Goal: Task Accomplishment & Management: Complete application form

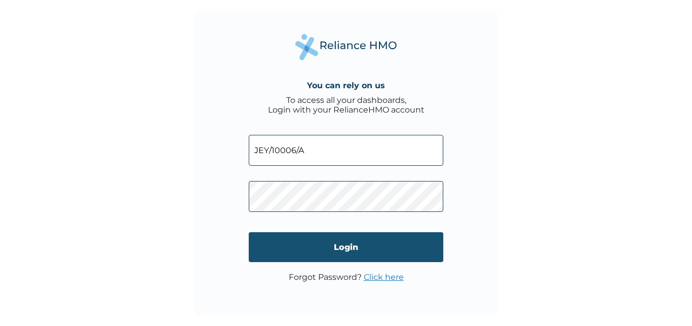
click at [354, 253] on input "Login" at bounding box center [346, 247] width 195 height 30
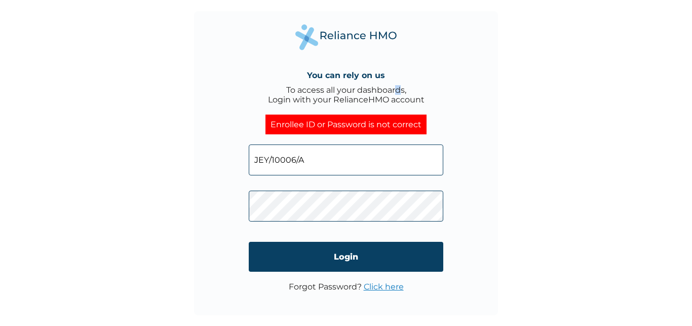
click at [401, 52] on div "You can rely on us To access all your dashboards, Login with your RelianceHMO a…" at bounding box center [346, 163] width 304 height 304
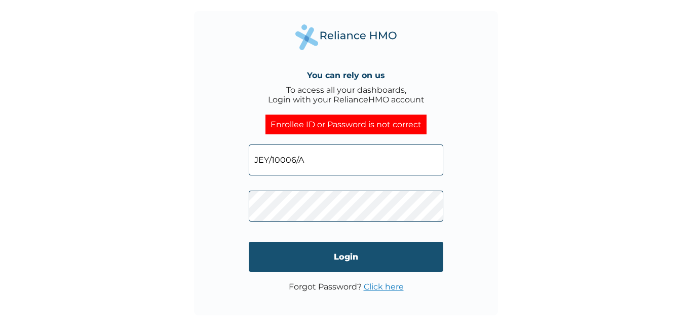
click at [341, 256] on input "Login" at bounding box center [346, 257] width 195 height 30
click at [365, 265] on input "Login" at bounding box center [346, 257] width 195 height 30
click at [343, 256] on input "Login" at bounding box center [346, 257] width 195 height 30
click at [356, 261] on input "Login" at bounding box center [346, 257] width 195 height 30
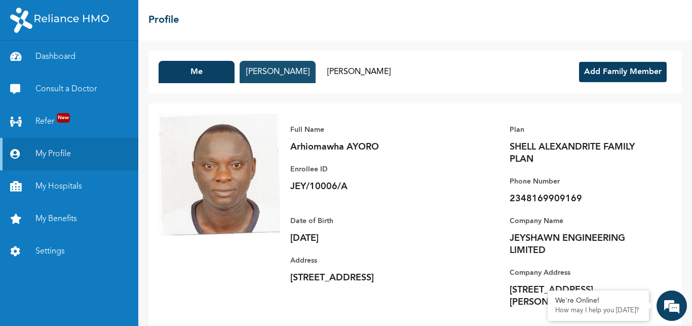
click at [294, 74] on button "Gloria AYORO" at bounding box center [278, 72] width 76 height 22
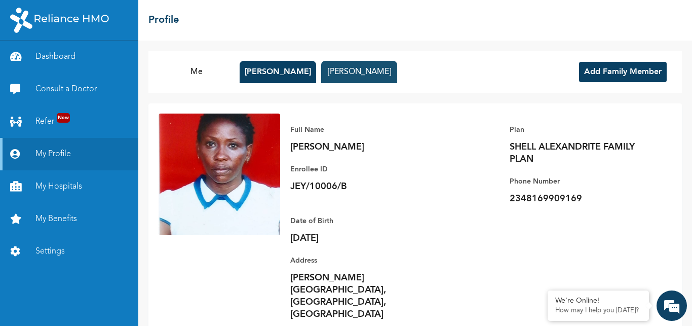
click at [348, 76] on button "Onoriode AYORO" at bounding box center [359, 72] width 76 height 22
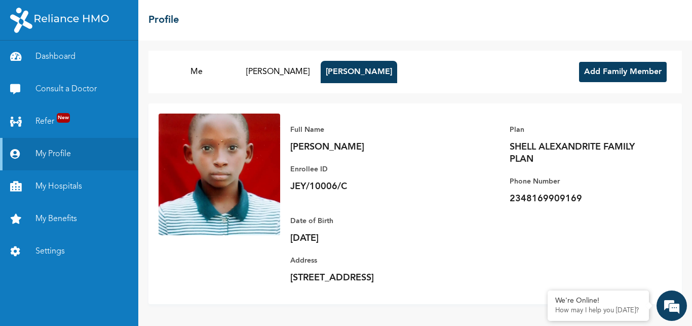
click at [607, 65] on button "Add Family Member" at bounding box center [623, 72] width 88 height 20
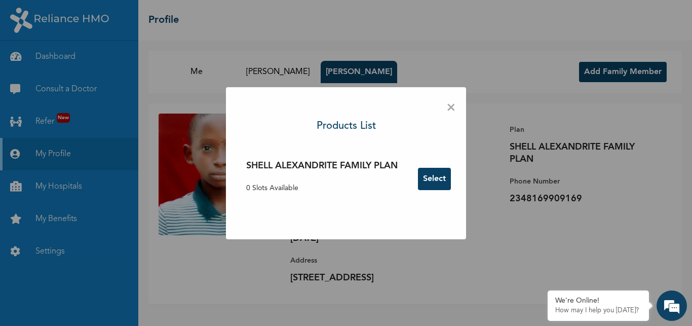
click at [436, 178] on button "Select" at bounding box center [434, 179] width 33 height 22
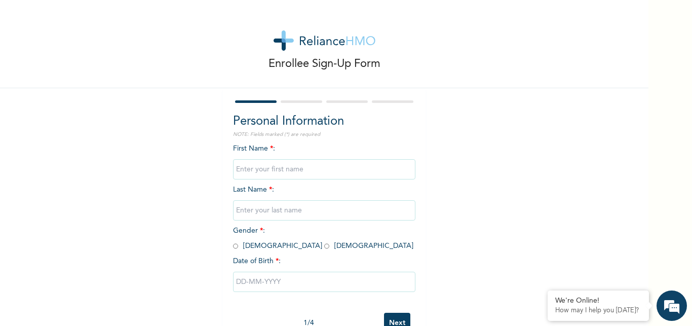
drag, startPoint x: 639, startPoint y: 124, endPoint x: 650, endPoint y: 174, distance: 51.9
click at [648, 174] on div "Enrollee Sign-Up Form Personal Information NOTE: Fields marked (*) are required…" at bounding box center [324, 163] width 648 height 326
click at [273, 171] on input "text" at bounding box center [324, 169] width 182 height 20
type input "Ogheneruno"
click at [261, 211] on input "text" at bounding box center [324, 210] width 182 height 20
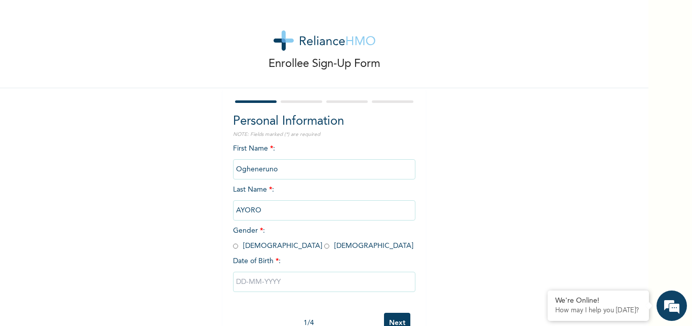
type input "AYORO"
click at [233, 247] on input "radio" at bounding box center [235, 246] width 5 height 10
radio input "true"
click at [242, 288] on input "text" at bounding box center [324, 282] width 182 height 20
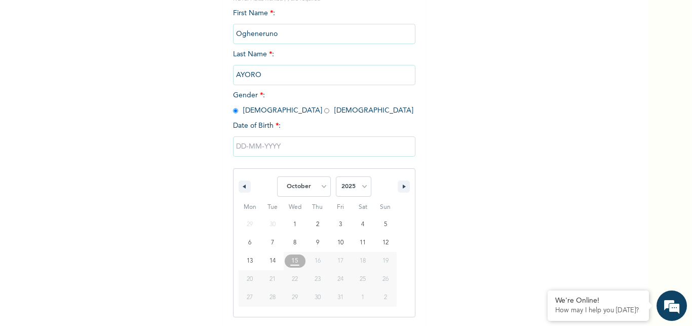
scroll to position [136, 0]
click at [277, 176] on select "January February March April May June July August September October November De…" at bounding box center [304, 186] width 54 height 20
select select "0"
click option "January" at bounding box center [0, 0] width 0 height 0
click at [336, 176] on select "2025 2024 2023 2022 2021 2020 2019 2018 2017 2016 2015 2014 2013 2012 2011 2010…" at bounding box center [353, 186] width 35 height 20
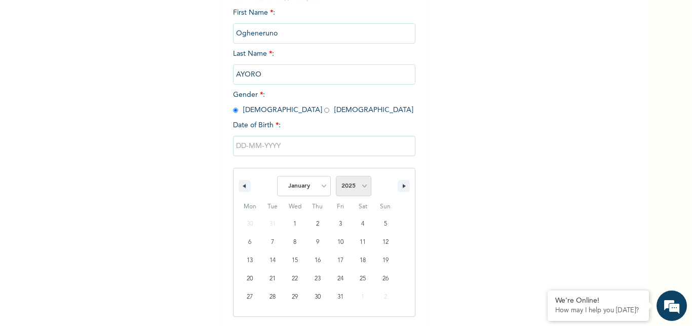
select select "2018"
click option "2018" at bounding box center [0, 0] width 0 height 0
type input "01/16/2018"
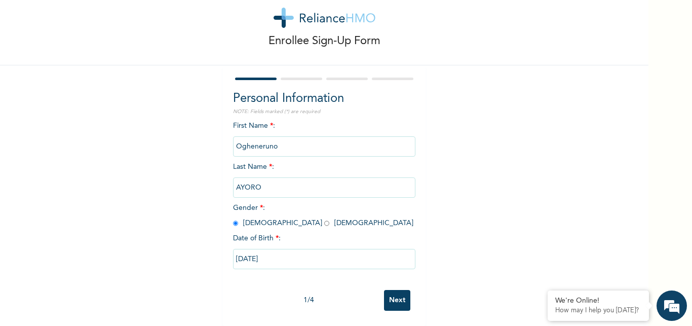
click at [396, 294] on input "Next" at bounding box center [397, 300] width 26 height 21
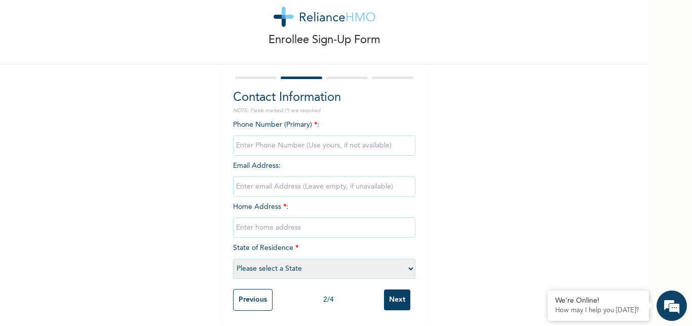
click at [303, 137] on input "phone" at bounding box center [324, 145] width 182 height 20
type input "08073552169"
click at [257, 181] on input "email" at bounding box center [324, 186] width 182 height 20
type input "arhiomawha.ayoro@jeyshawnng.com"
click at [288, 217] on input "text" at bounding box center [324, 227] width 182 height 20
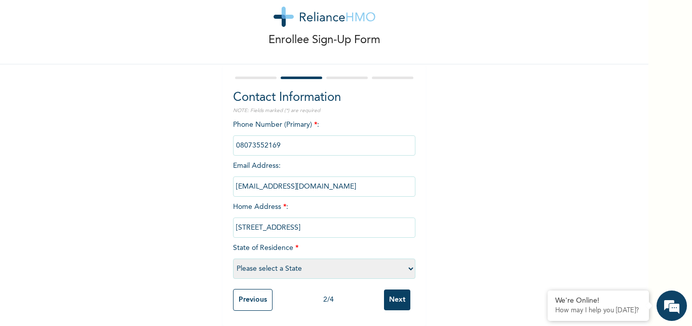
type input "75 Church hill street, Abuloma, PH, Rivers"
click at [233, 258] on select "Please select a State Abia Abuja (FCT) Adamawa Akwa Ibom Anambra Bauchi Bayelsa…" at bounding box center [324, 268] width 182 height 20
select select "33"
click option "Rivers" at bounding box center [0, 0] width 0 height 0
click at [396, 290] on input "Next" at bounding box center [397, 299] width 26 height 21
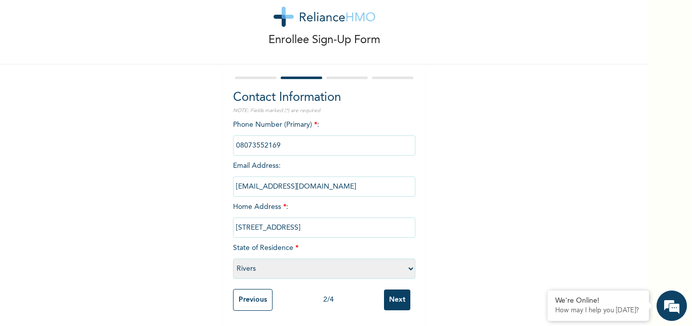
scroll to position [0, 0]
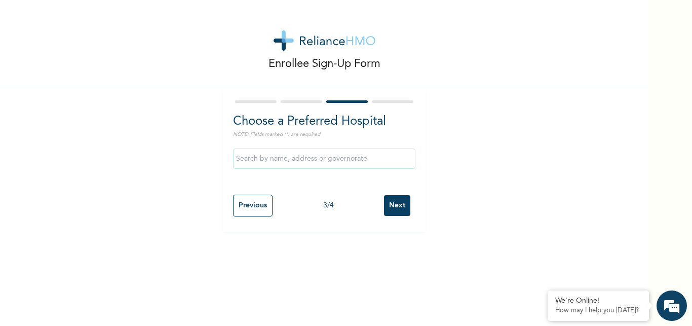
click at [337, 159] on input "text" at bounding box center [324, 158] width 182 height 20
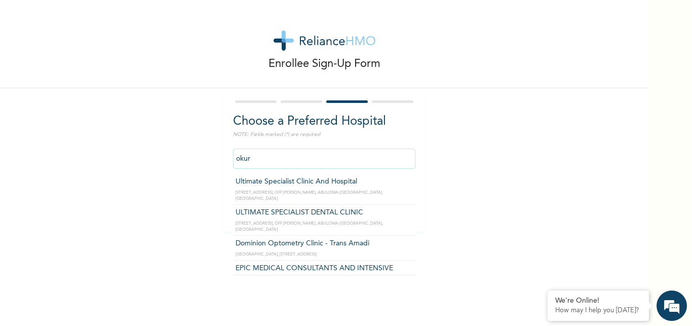
type input "Ultimate Specialist Clinic And Hospital"
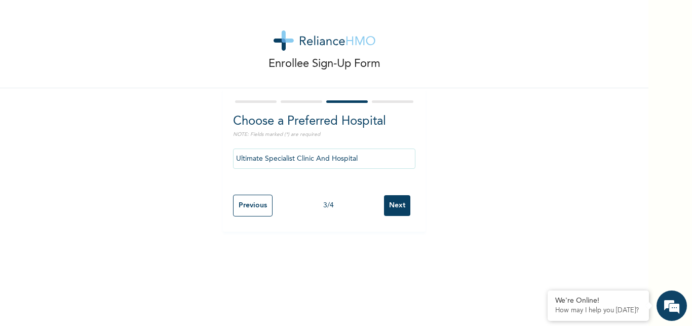
click at [388, 207] on input "Next" at bounding box center [397, 205] width 26 height 21
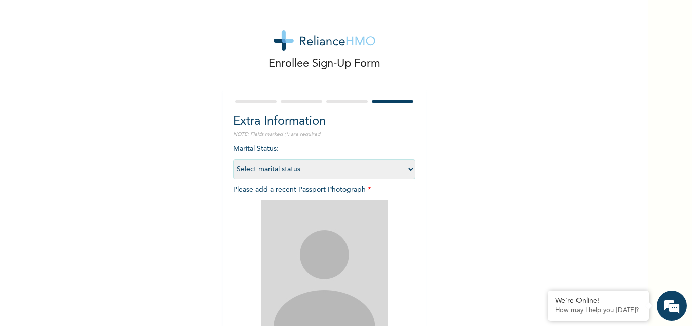
click at [233, 159] on select "Select marital status Single Married Divorced Widow/Widower" at bounding box center [324, 169] width 182 height 20
select select "1"
click option "Single" at bounding box center [0, 0] width 0 height 0
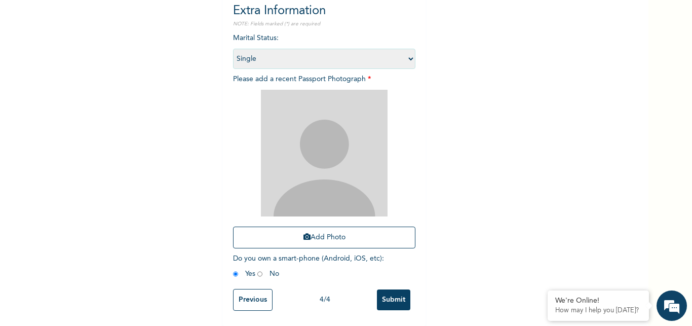
scroll to position [119, 0]
click at [326, 232] on button "Add Photo" at bounding box center [324, 237] width 182 height 22
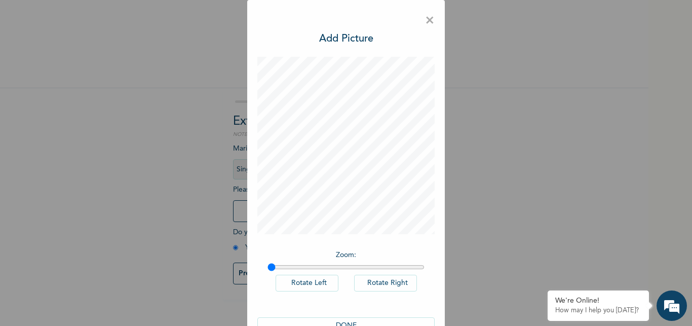
scroll to position [32, 0]
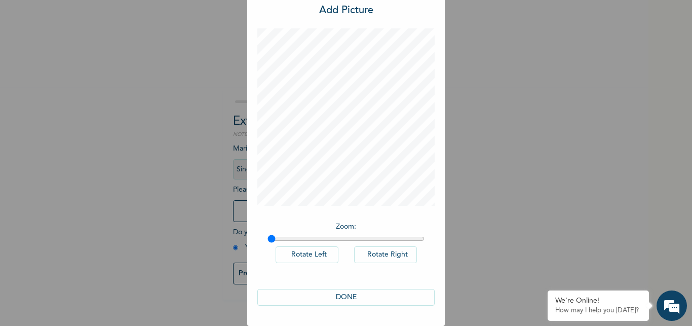
click at [339, 294] on button "DONE" at bounding box center [345, 297] width 177 height 17
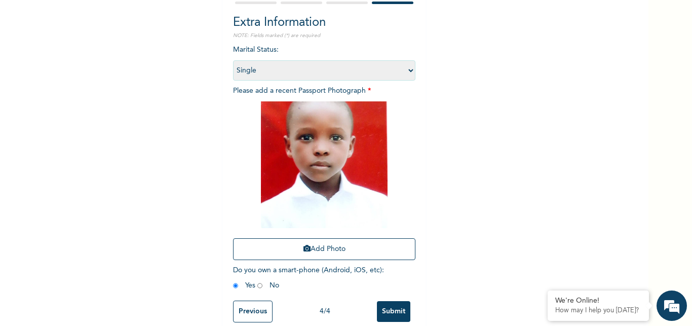
scroll to position [119, 0]
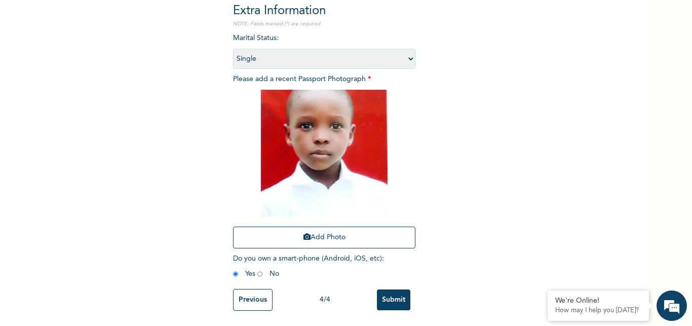
click at [393, 300] on input "Submit" at bounding box center [393, 299] width 33 height 21
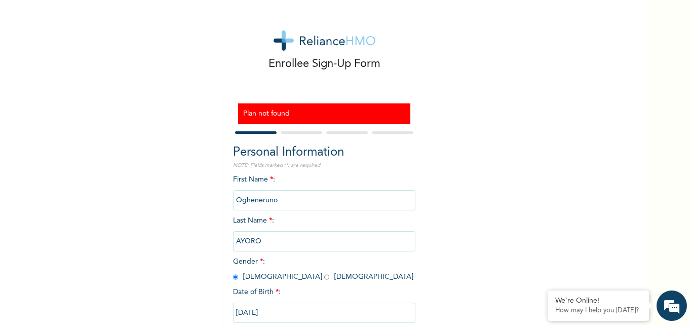
scroll to position [62, 0]
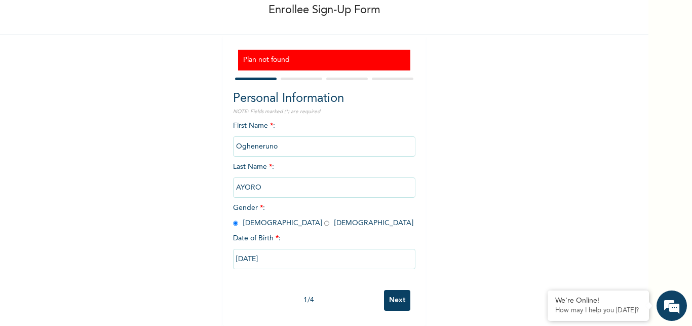
click at [637, 153] on div "Enrollee Sign-Up Form Plan not found Personal Information NOTE: Fields marked (…" at bounding box center [324, 135] width 648 height 379
click at [395, 291] on input "Next" at bounding box center [397, 300] width 26 height 21
select select "33"
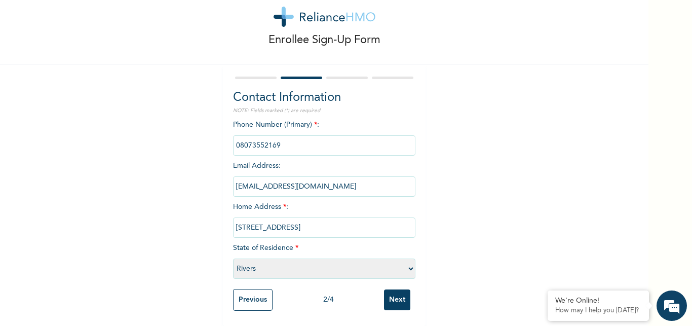
scroll to position [32, 0]
click at [395, 291] on input "Next" at bounding box center [397, 299] width 26 height 21
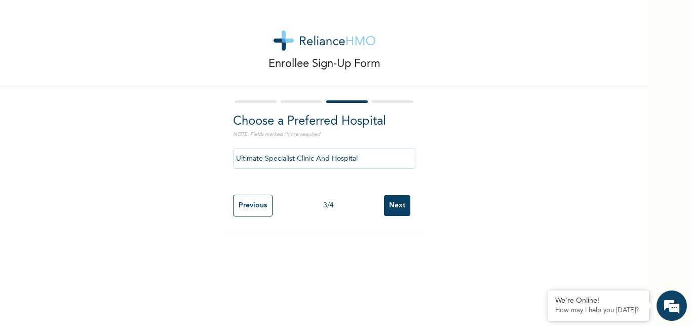
scroll to position [0, 0]
click at [393, 213] on input "Next" at bounding box center [397, 205] width 26 height 21
select select "1"
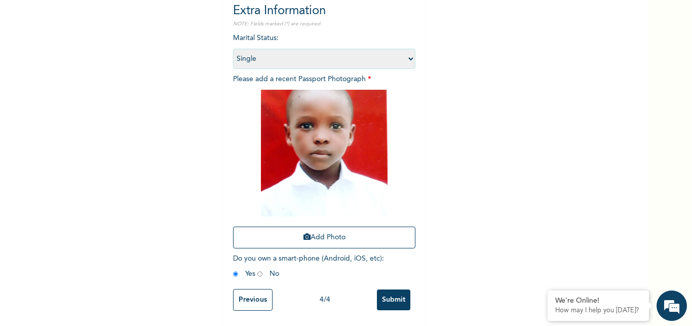
scroll to position [119, 0]
click at [389, 289] on input "Submit" at bounding box center [393, 299] width 33 height 21
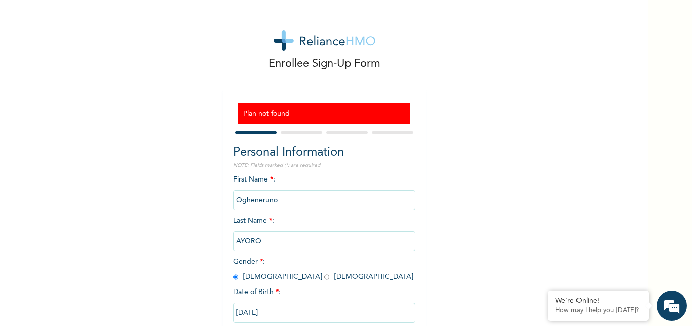
scroll to position [62, 0]
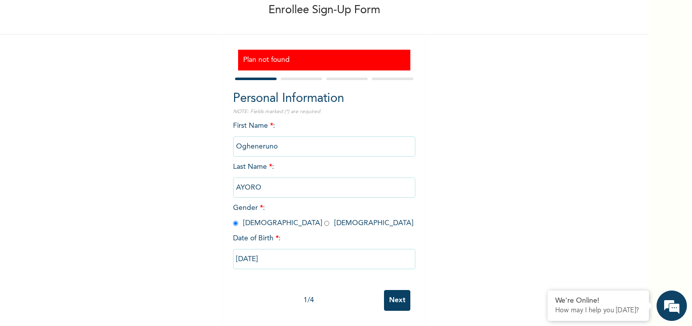
click at [278, 55] on h3 "Plan not found" at bounding box center [324, 60] width 162 height 11
click at [576, 312] on p "How may I help you today?" at bounding box center [598, 310] width 86 height 8
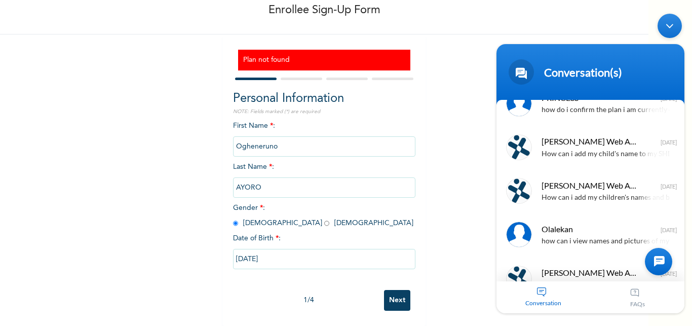
scroll to position [11, 0]
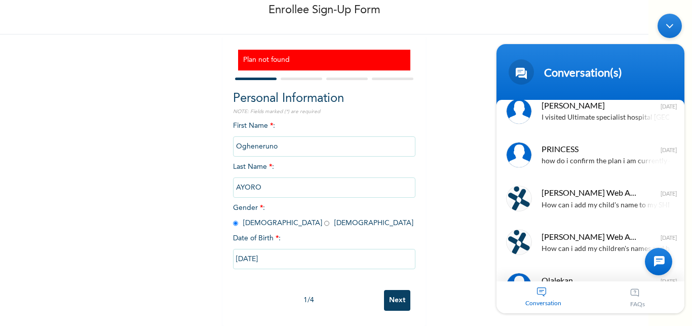
click at [685, 184] on body "Conversation(s) We're online! Ibrahim I visited Ultimate specialist hospital Po…" at bounding box center [590, 164] width 198 height 310
drag, startPoint x: 685, startPoint y: 184, endPoint x: 685, endPoint y: 200, distance: 15.7
click at [685, 191] on body "Conversation(s) We're online! Ibrahim I visited Ultimate specialist hospital Po…" at bounding box center [590, 164] width 198 height 310
click at [689, 219] on html "Conversation(s) We're online! Ibrahim I visited Ultimate specialist hospital Po…" at bounding box center [590, 164] width 198 height 310
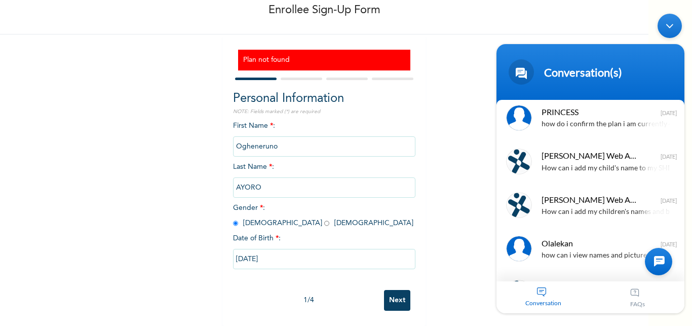
scroll to position [50, 0]
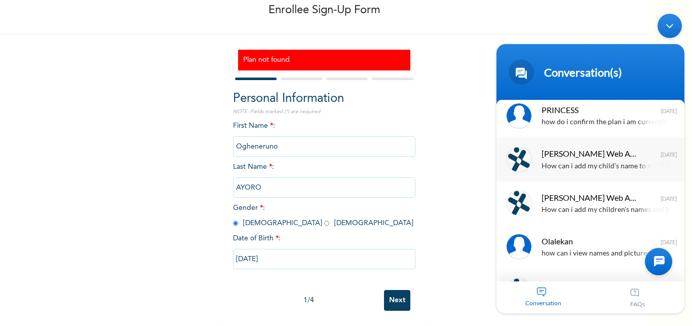
click at [626, 159] on span "Naomi Enrollee Web Assistant" at bounding box center [590, 153] width 96 height 14
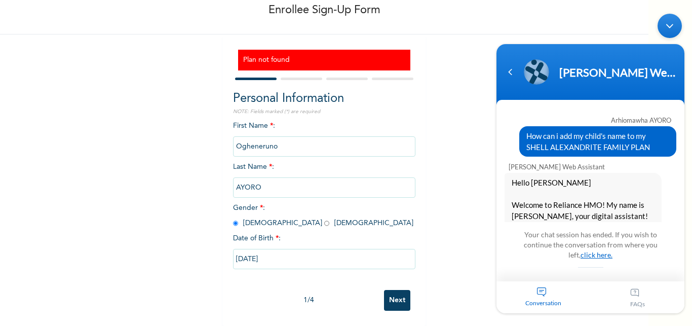
click at [597, 257] on link "click here." at bounding box center [597, 254] width 32 height 9
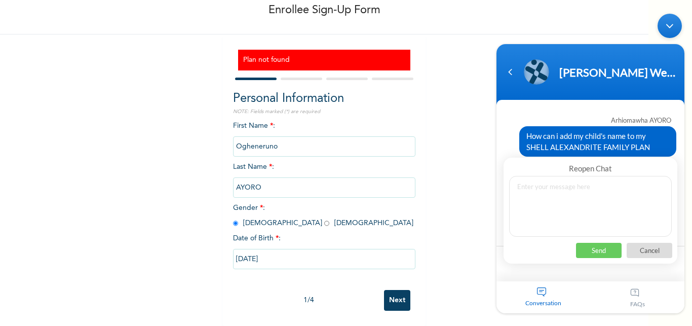
scroll to position [1187, 0]
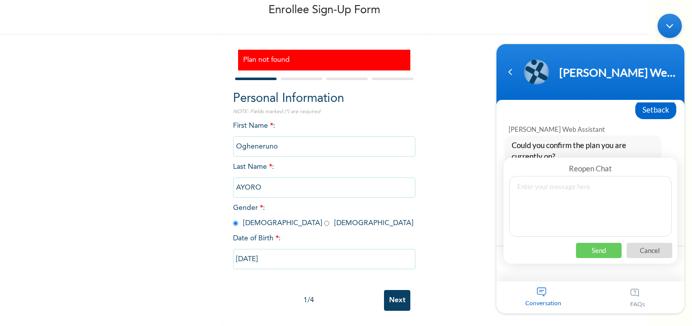
click at [531, 194] on textarea at bounding box center [590, 206] width 163 height 61
paste textarea "SHELL ALEXANDRITE FAMILY"
type textarea "SHELL ALEXANDRITE FAMILY"
click at [604, 252] on p "Send" at bounding box center [599, 250] width 46 height 15
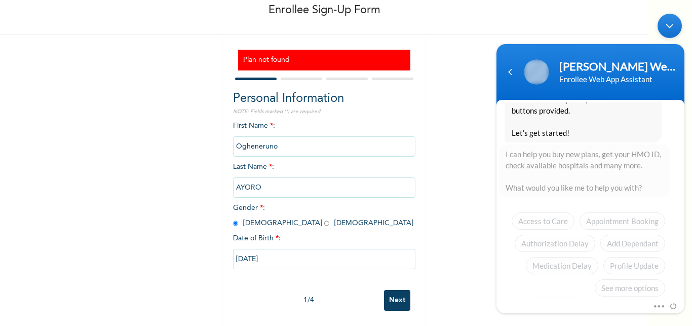
scroll to position [1629, 0]
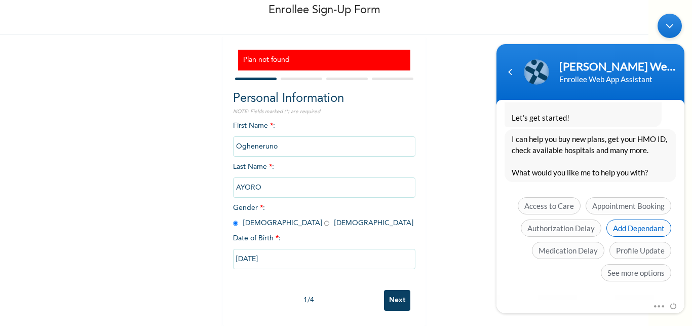
click at [627, 229] on span "Add Dependant" at bounding box center [638, 227] width 65 height 17
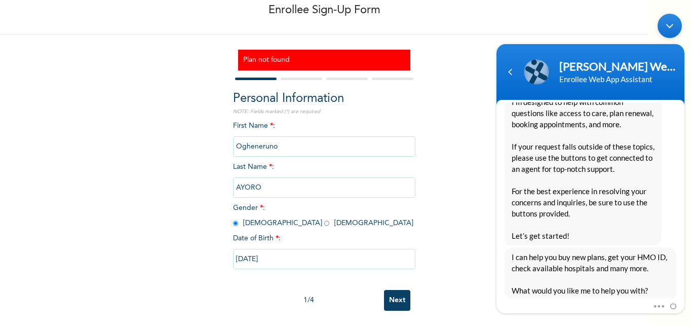
scroll to position [1671, 0]
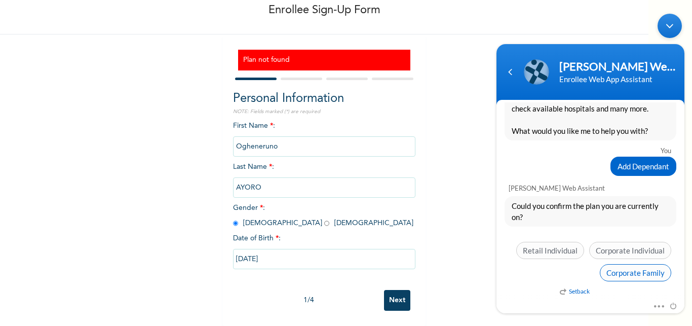
click at [631, 275] on span "Corporate Family" at bounding box center [635, 272] width 71 height 17
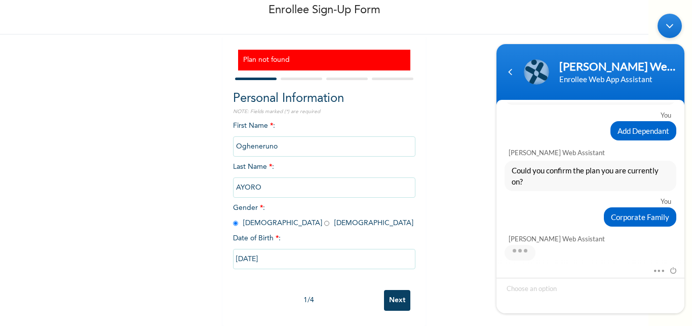
scroll to position [1757, 0]
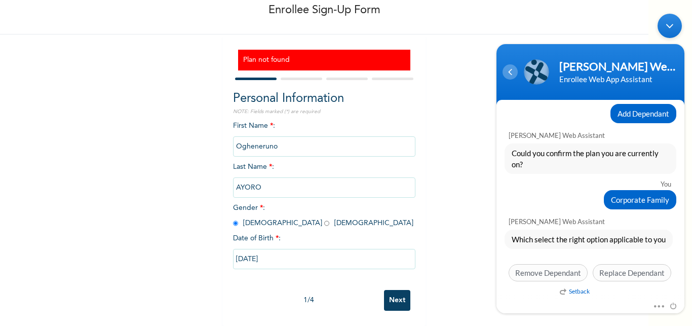
click at [509, 76] on div "Navigation go back" at bounding box center [510, 71] width 15 height 15
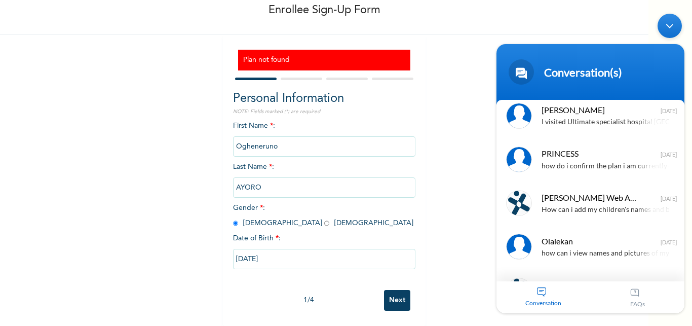
scroll to position [50, 0]
click at [614, 208] on div "How can i add my children's names and book a doctor's appointment for them?" at bounding box center [606, 210] width 128 height 12
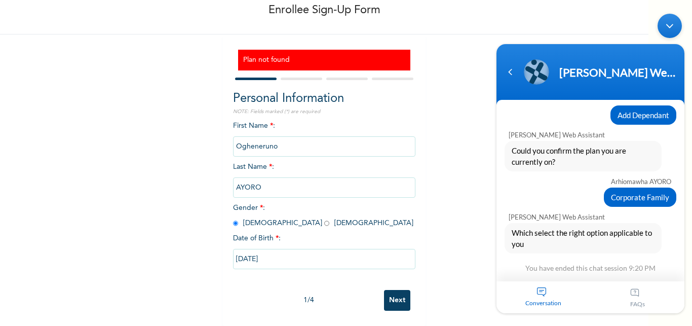
scroll to position [220, 0]
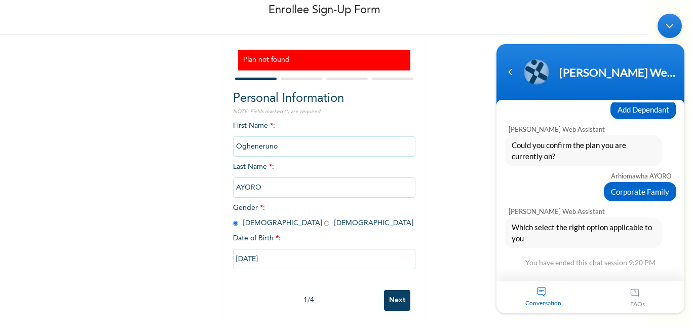
drag, startPoint x: 678, startPoint y: 153, endPoint x: 1182, endPoint y: 279, distance: 519.3
click at [686, 244] on body "Naomi Enrollee Web Assistant Arhiomawha AYORO How can i add my children's names…" at bounding box center [590, 164] width 198 height 310
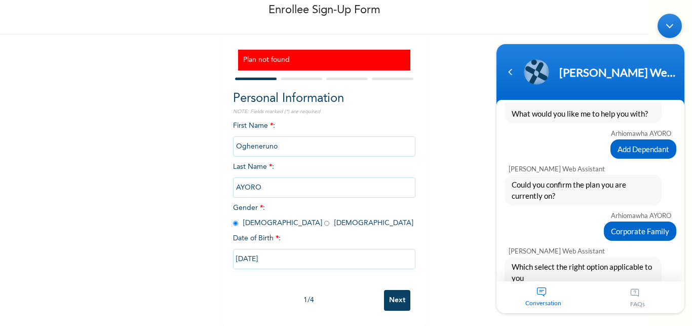
scroll to position [170, 0]
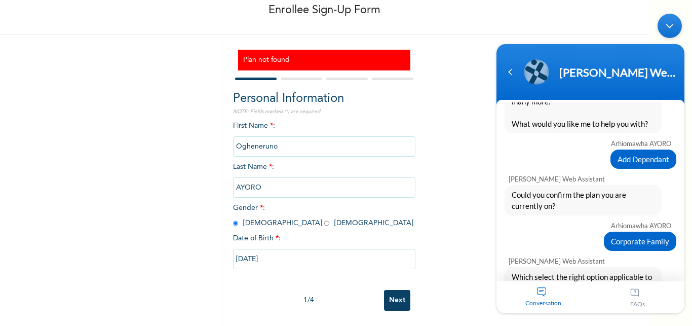
click at [635, 155] on span "Add Dependant" at bounding box center [643, 158] width 52 height 11
click at [636, 152] on div "Add Dependant" at bounding box center [643, 158] width 66 height 19
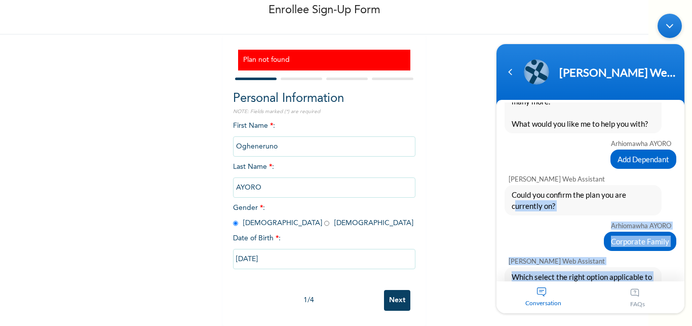
drag, startPoint x: 675, startPoint y: 194, endPoint x: 691, endPoint y: 277, distance: 84.1
click at [684, 277] on div "Arhiomawha AYORO How can i add my children's names and book a doctor's appointm…" at bounding box center [590, 191] width 188 height 179
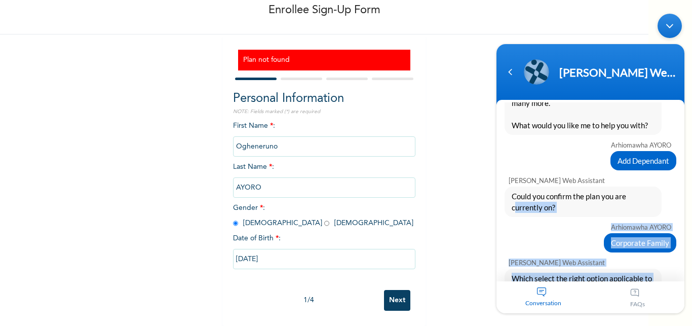
scroll to position [220, 0]
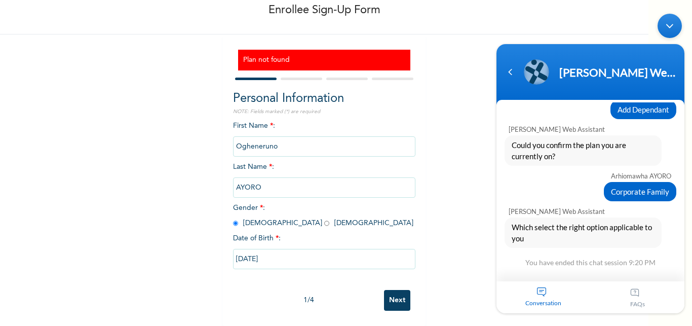
click at [549, 300] on span "Conversation" at bounding box center [543, 303] width 94 height 8
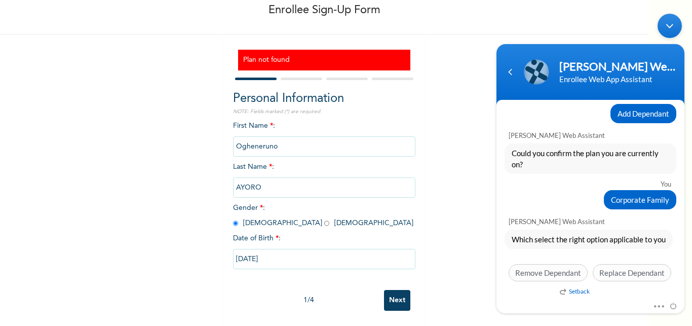
scroll to position [1757, 0]
click at [399, 292] on input "Next" at bounding box center [397, 300] width 26 height 21
select select "33"
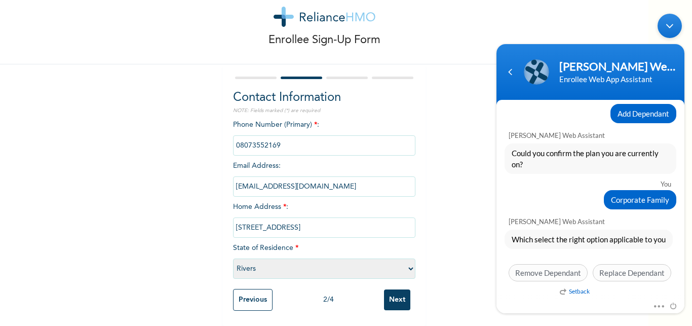
scroll to position [32, 0]
click at [399, 292] on input "Next" at bounding box center [397, 299] width 26 height 21
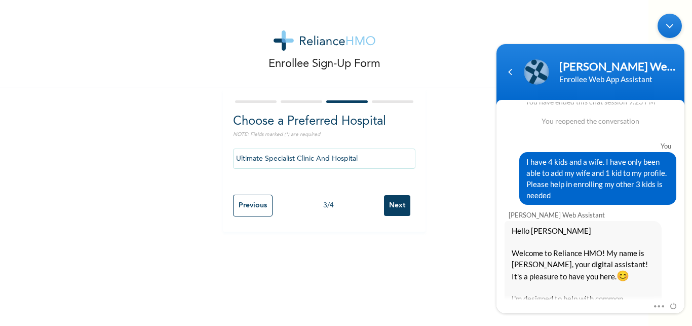
scroll to position [260, 0]
